Goal: Use online tool/utility: Use online tool/utility

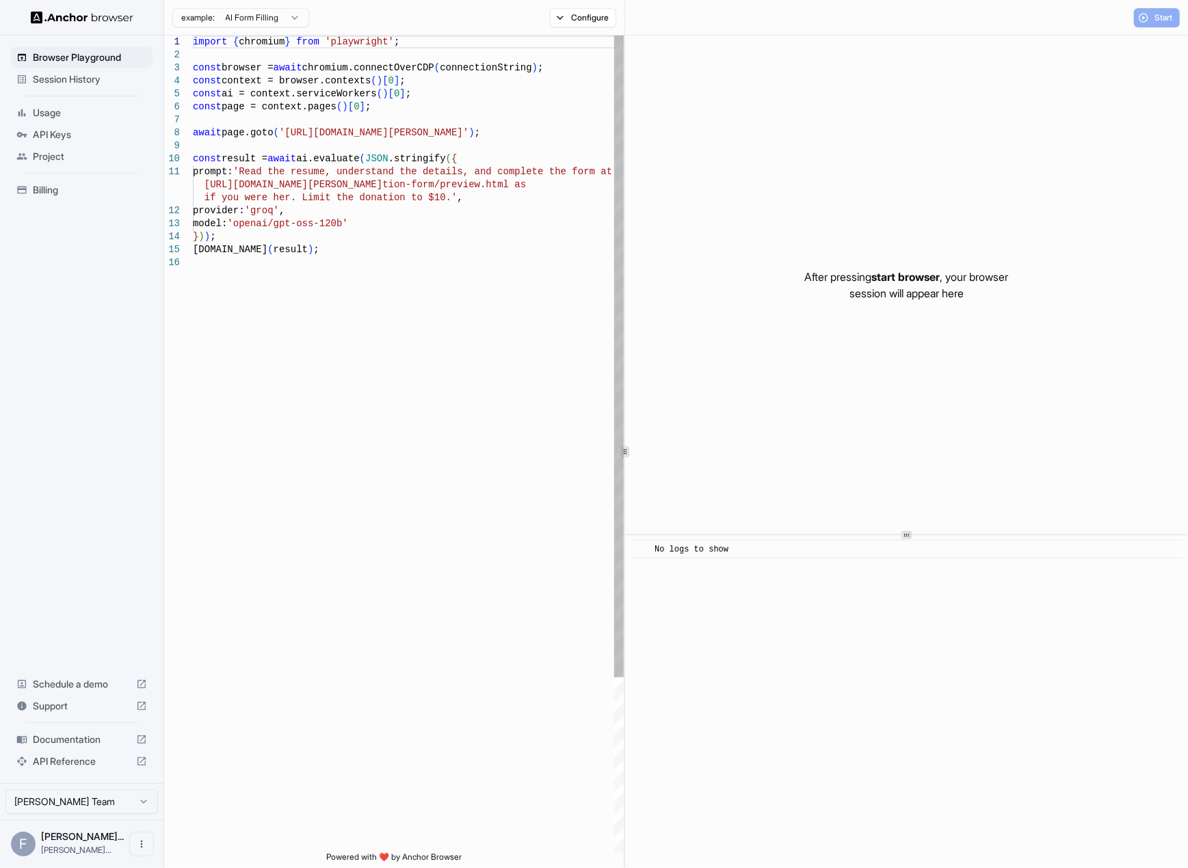
drag, startPoint x: 846, startPoint y: 541, endPoint x: 769, endPoint y: 469, distance: 105.5
click at [769, 469] on div "After pressing start browser , your browser session will appear here" at bounding box center [906, 285] width 563 height 498
click at [406, 293] on div "import { chromium } from 'playwright' ; const browser = await chromium.connectO…" at bounding box center [408, 554] width 431 height 1037
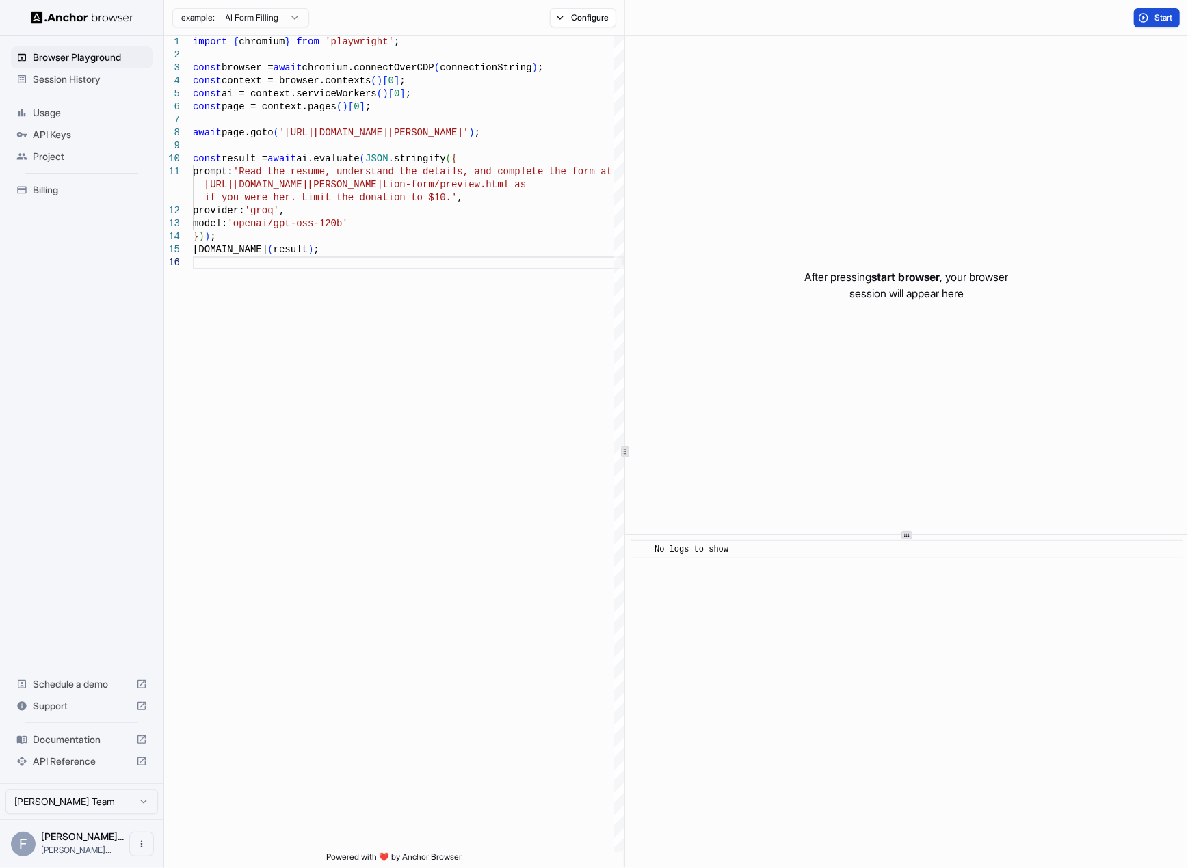
click at [1175, 14] on button "Start" at bounding box center [1157, 17] width 46 height 19
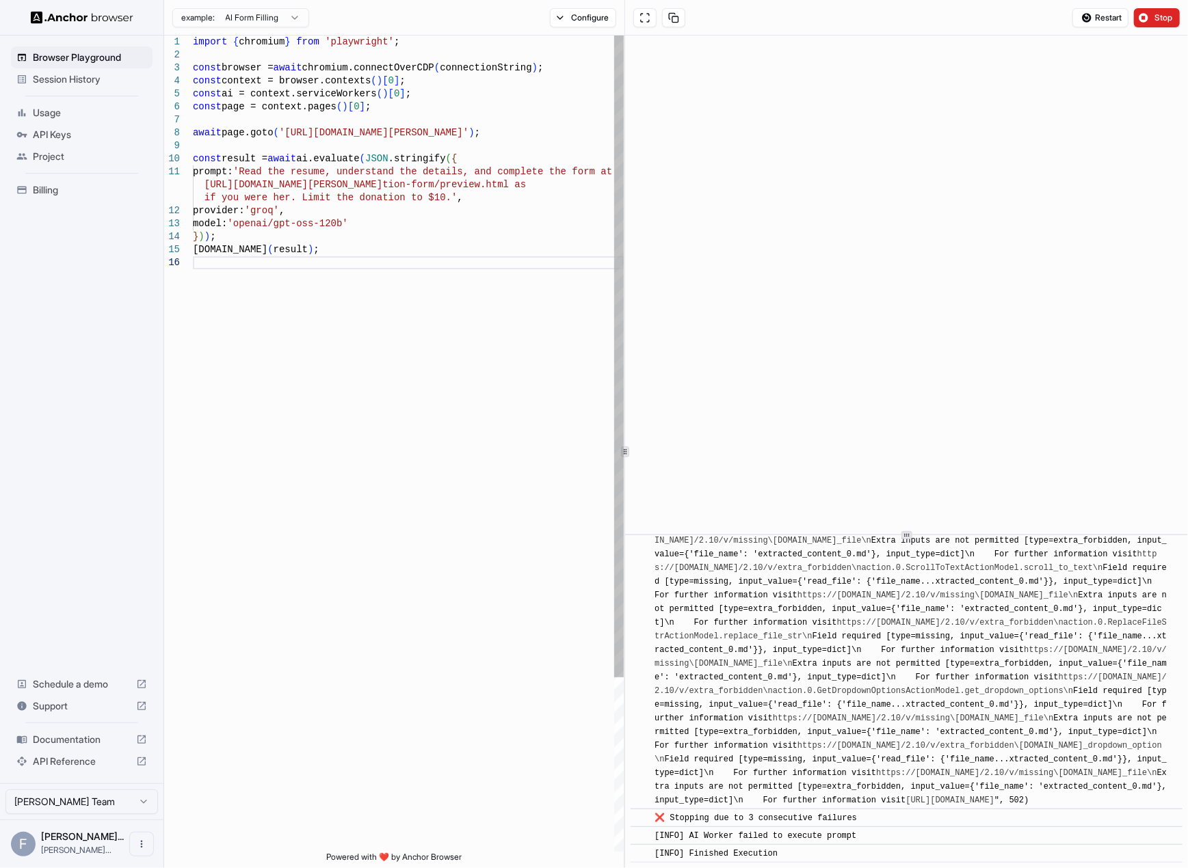
scroll to position [3569, 0]
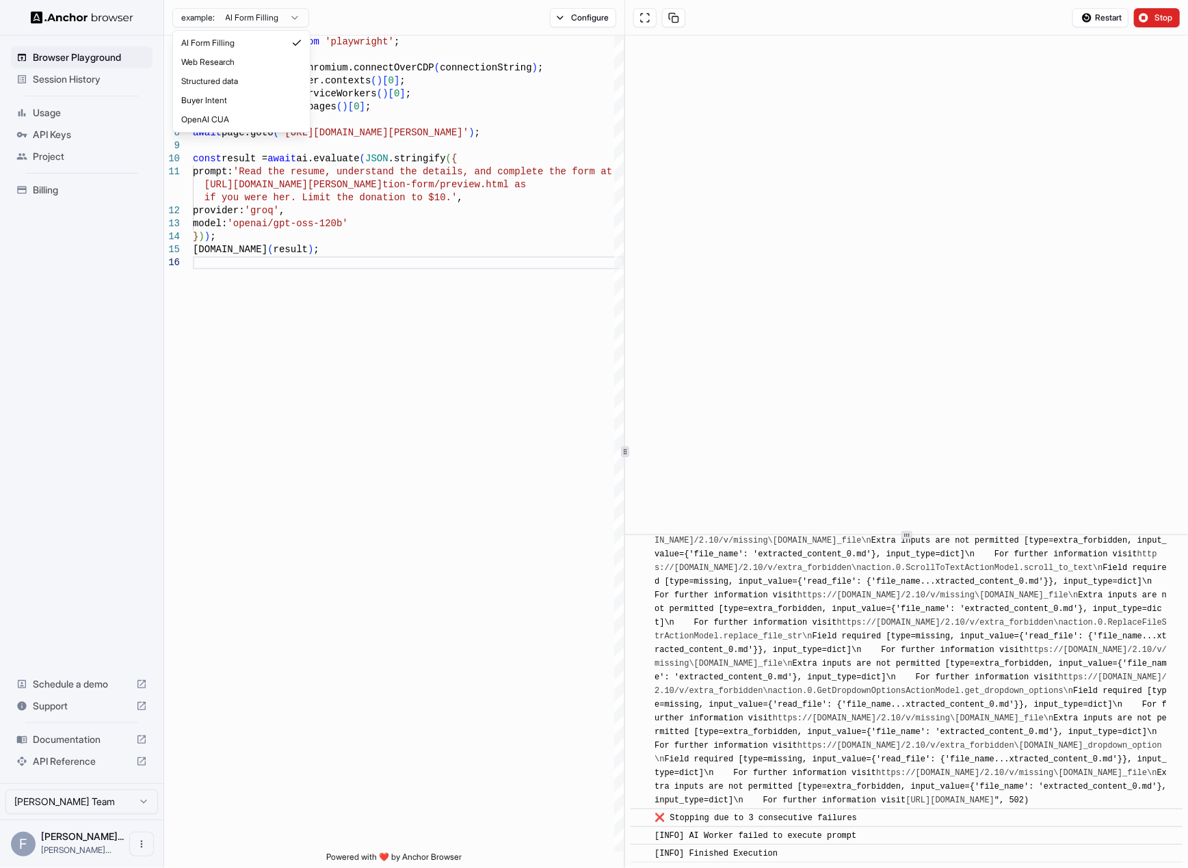
click at [261, 10] on html "Browser Playground Session History Usage API Keys Project Billing Schedule a de…" at bounding box center [594, 434] width 1188 height 868
type textarea "**********"
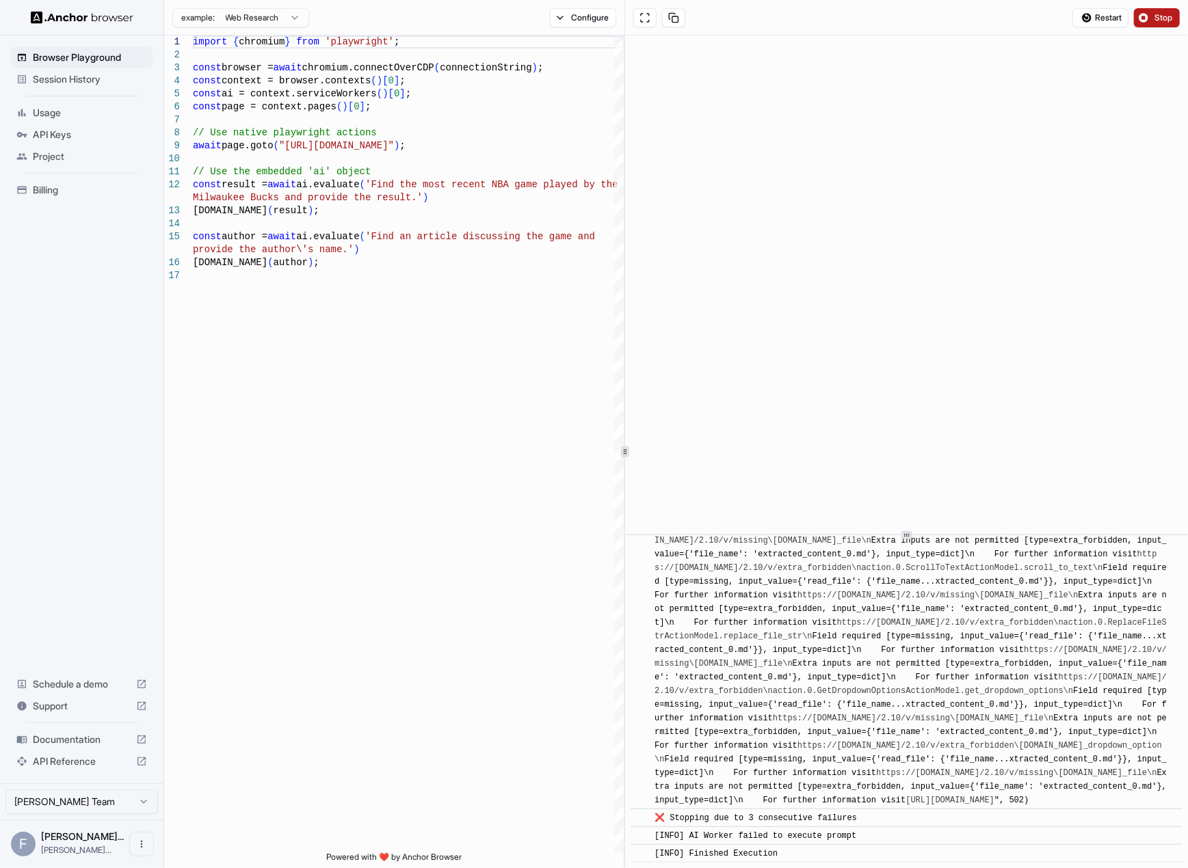
click at [1167, 18] on span "Stop" at bounding box center [1163, 17] width 19 height 11
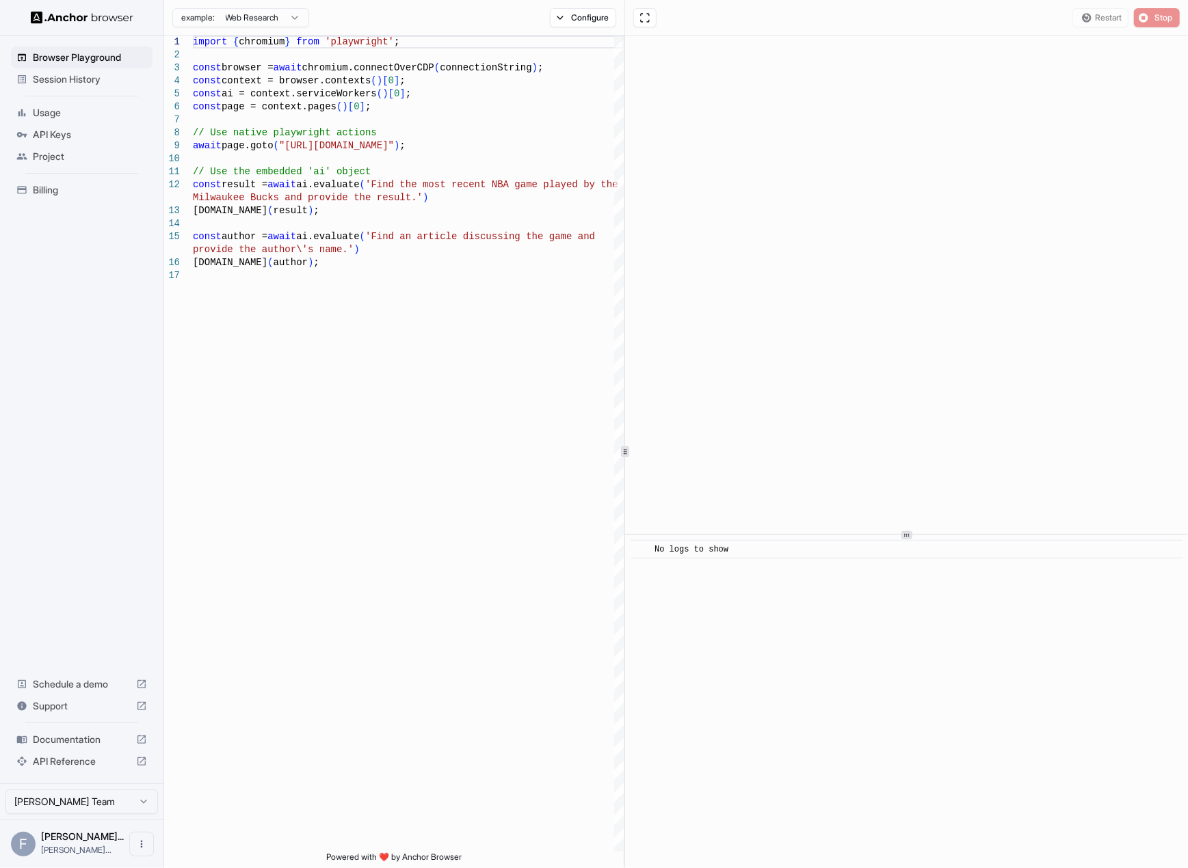
scroll to position [0, 0]
click at [1149, 16] on button "Start" at bounding box center [1157, 17] width 46 height 19
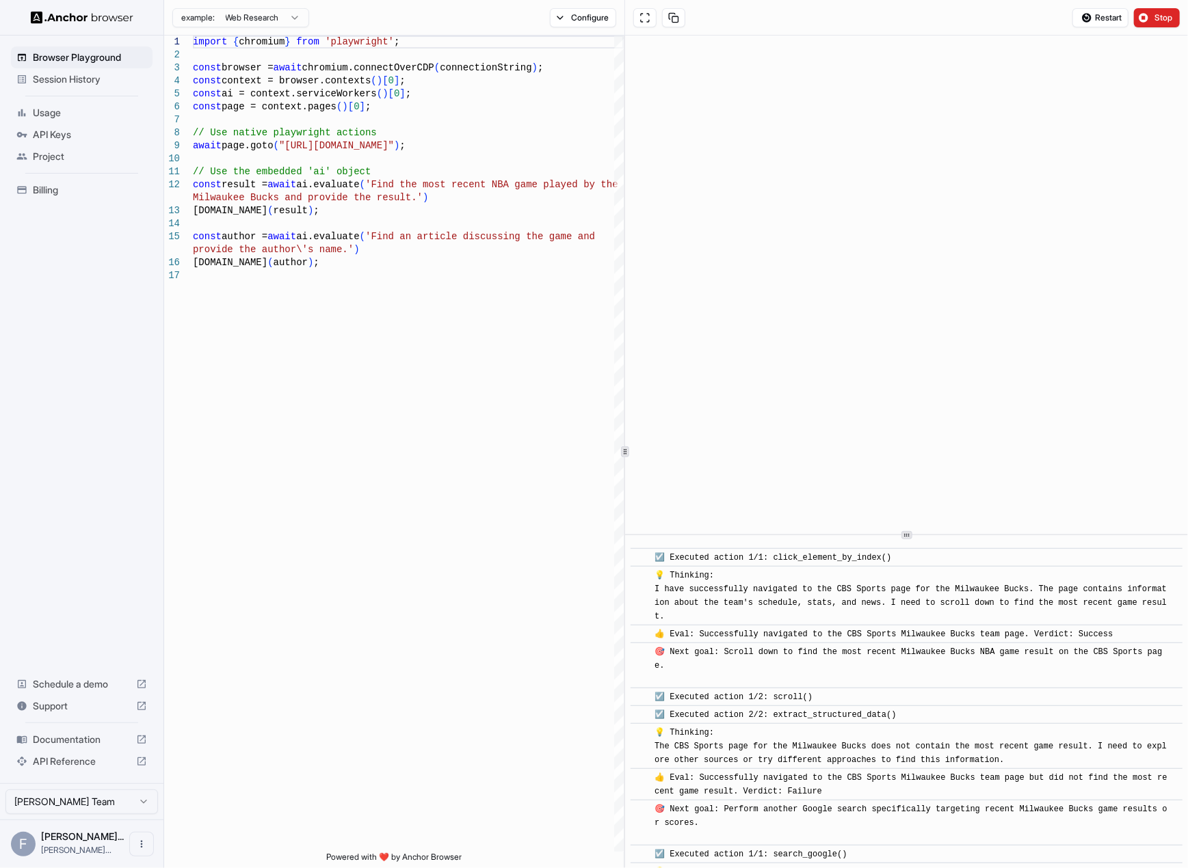
scroll to position [841, 0]
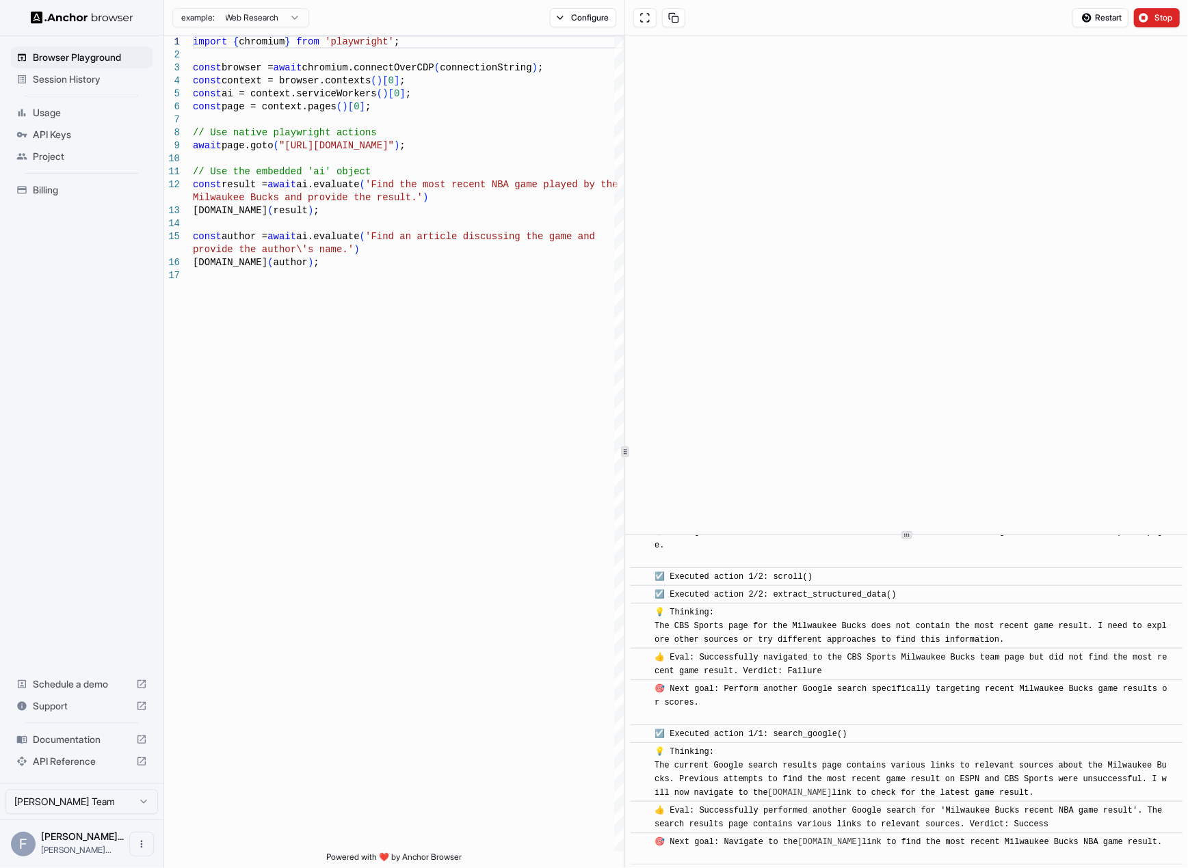
click at [68, 25] on div at bounding box center [81, 17] width 163 height 35
click at [73, 8] on div at bounding box center [81, 17] width 163 height 35
click at [68, 14] on img at bounding box center [82, 17] width 103 height 13
